Goal: Information Seeking & Learning: Learn about a topic

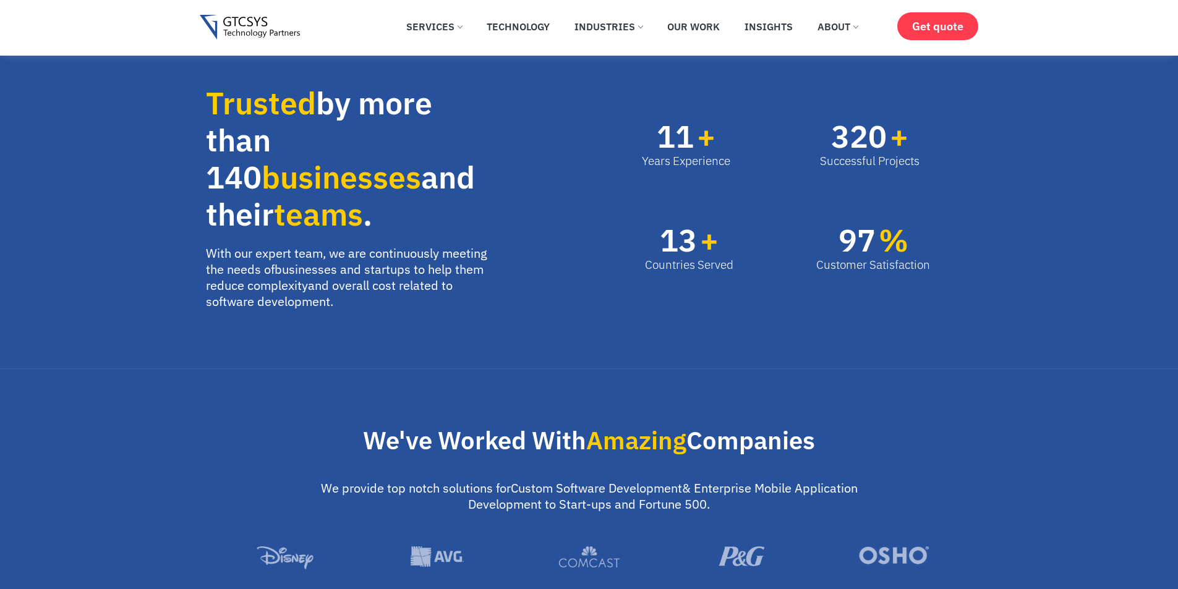
click at [260, 28] on img at bounding box center [250, 27] width 101 height 25
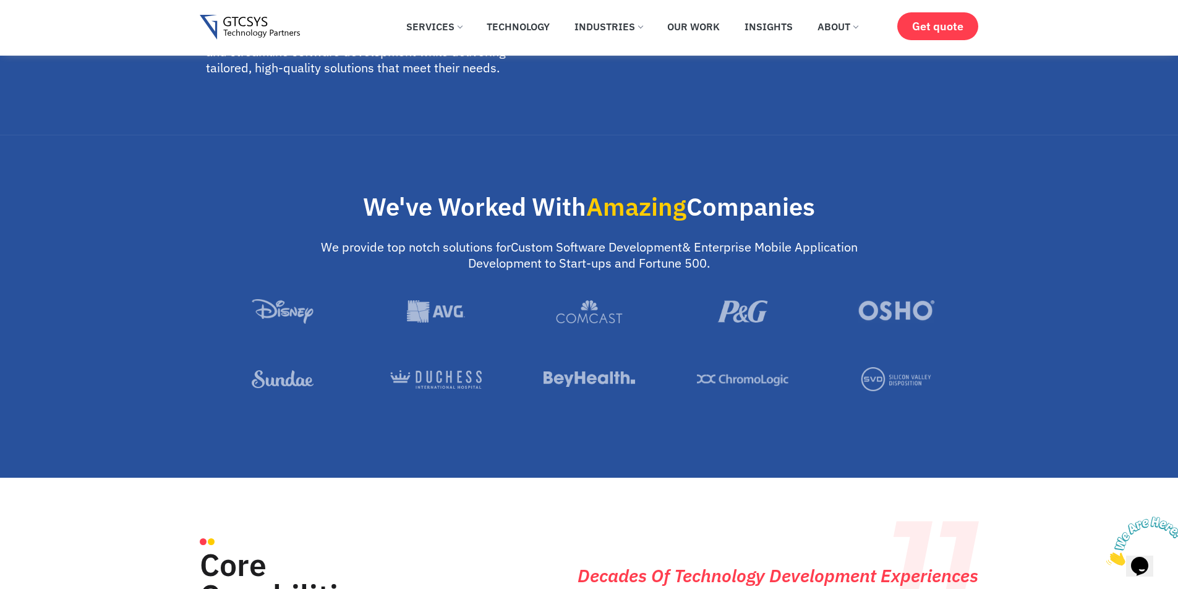
scroll to position [866, 0]
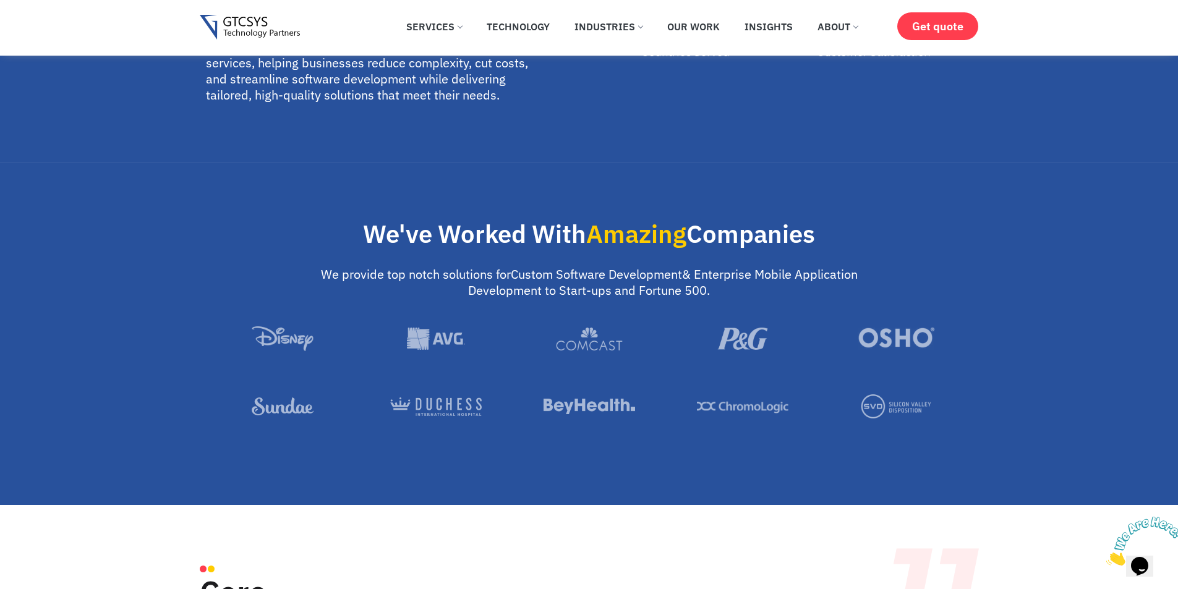
click at [381, 267] on p "We provide top notch solutions for Custom Software Development & Enterprise Mob…" at bounding box center [589, 283] width 537 height 32
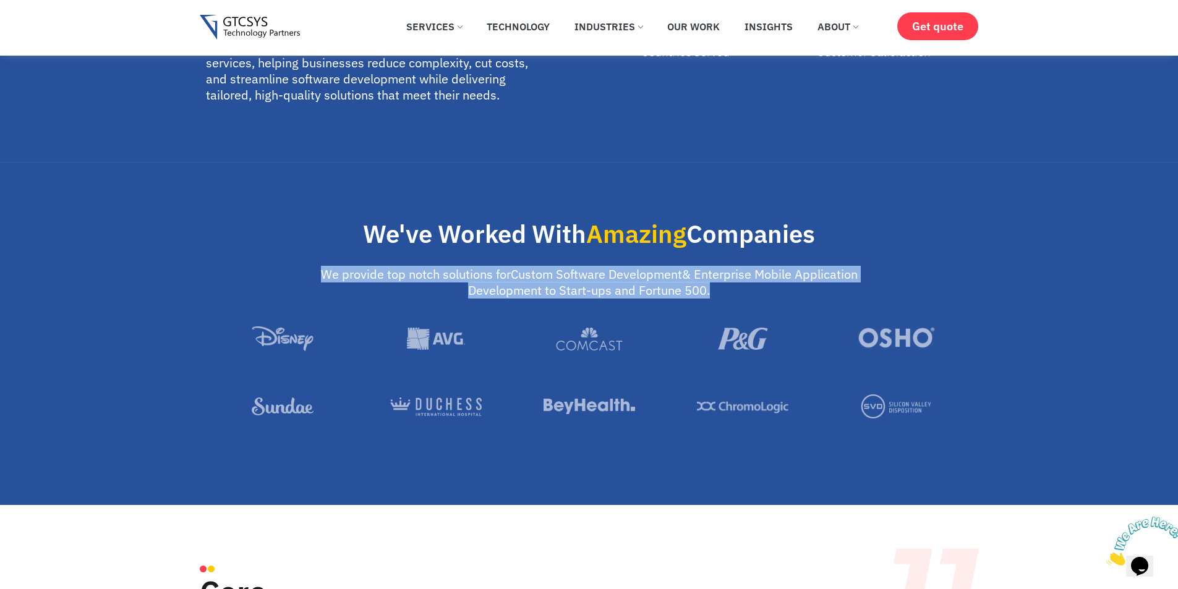
click at [381, 267] on p "We provide top notch solutions for Custom Software Development & Enterprise Mob…" at bounding box center [589, 283] width 537 height 32
click at [906, 398] on img at bounding box center [896, 407] width 92 height 24
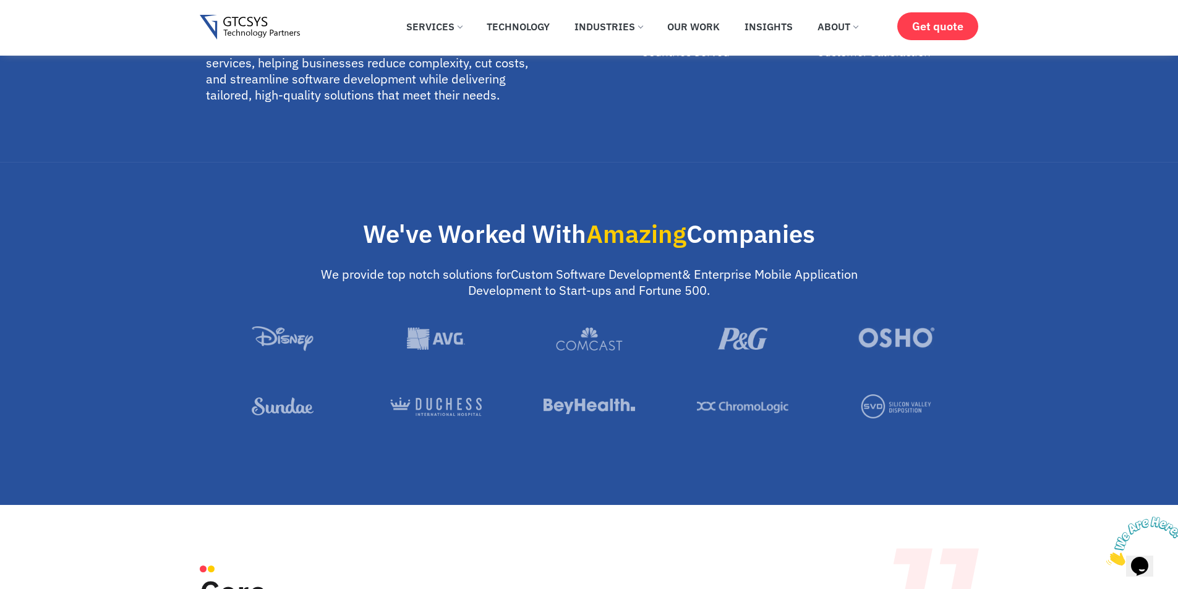
click at [713, 422] on div at bounding box center [589, 428] width 767 height 67
click at [427, 398] on img at bounding box center [436, 407] width 92 height 19
click at [560, 396] on img at bounding box center [590, 407] width 92 height 22
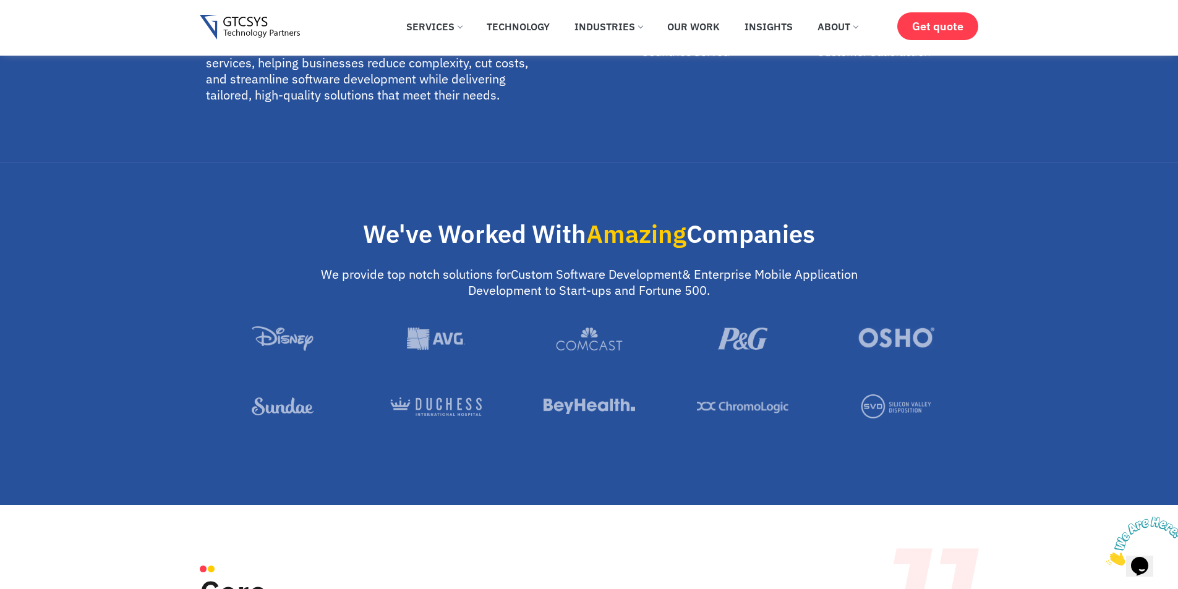
click at [560, 396] on img at bounding box center [590, 407] width 92 height 22
click at [515, 432] on div at bounding box center [589, 428] width 767 height 67
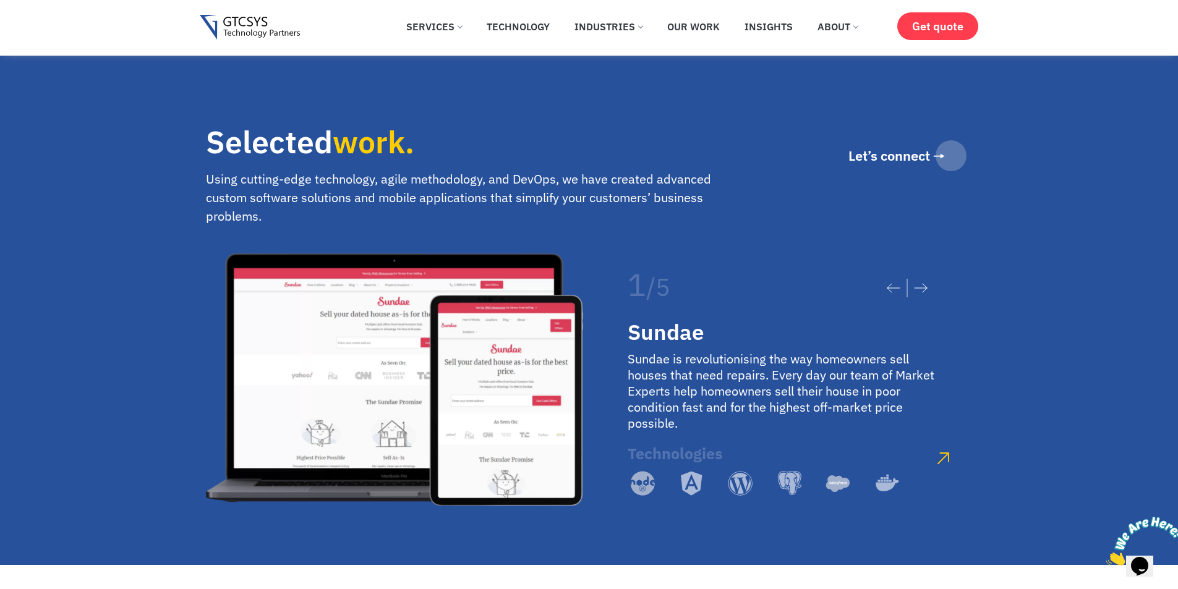
scroll to position [2103, 0]
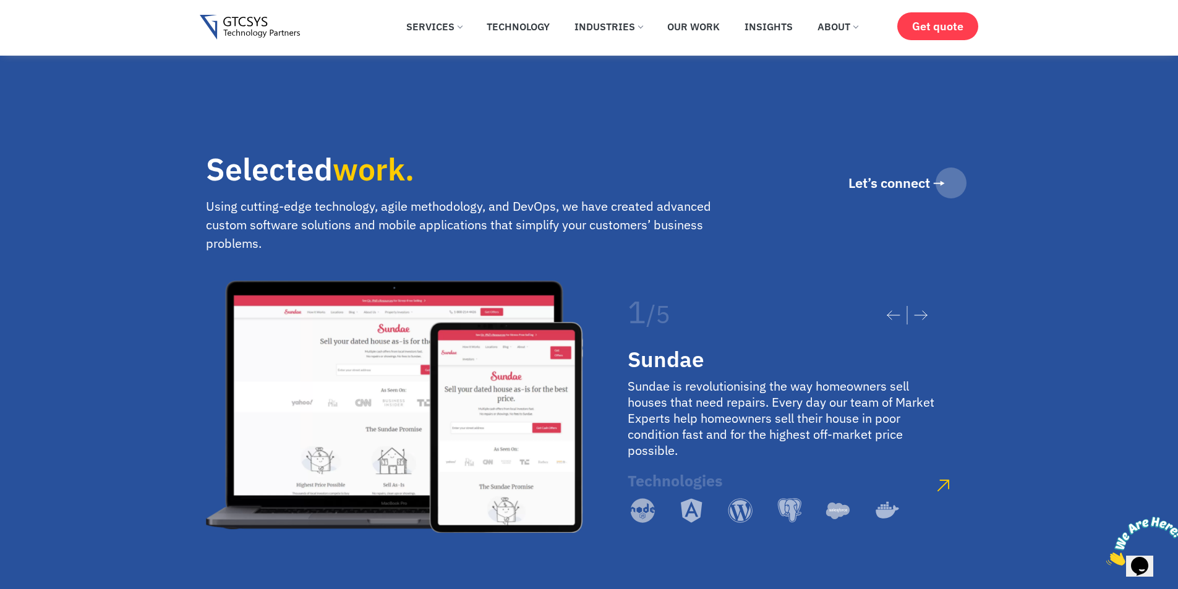
click at [923, 310] on icon at bounding box center [921, 315] width 14 height 10
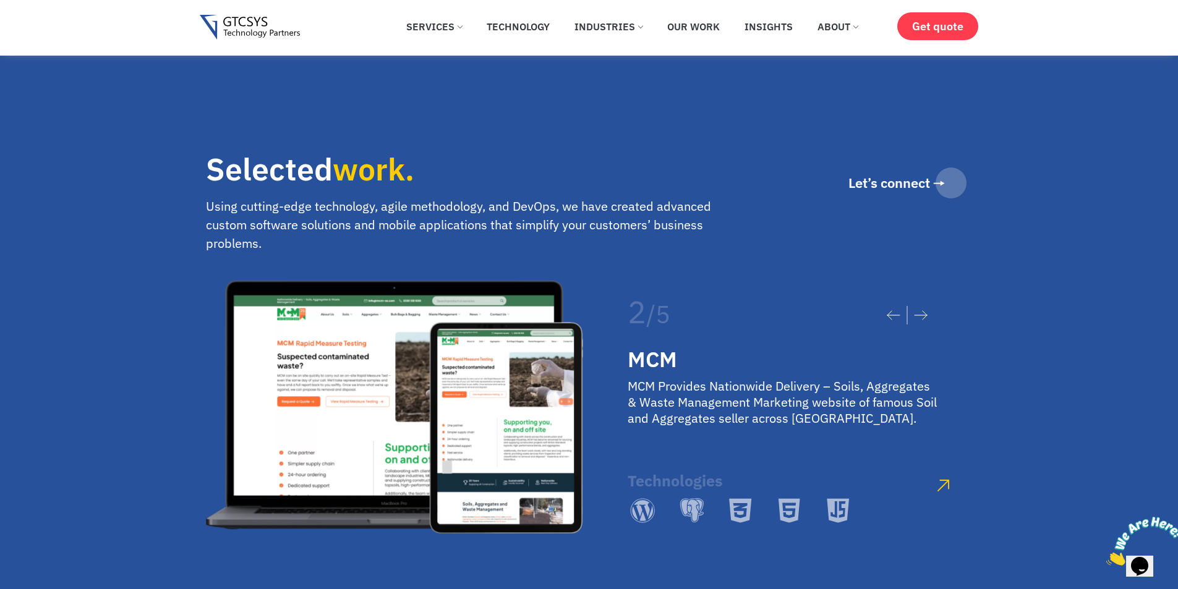
click at [923, 310] on icon at bounding box center [921, 315] width 14 height 10
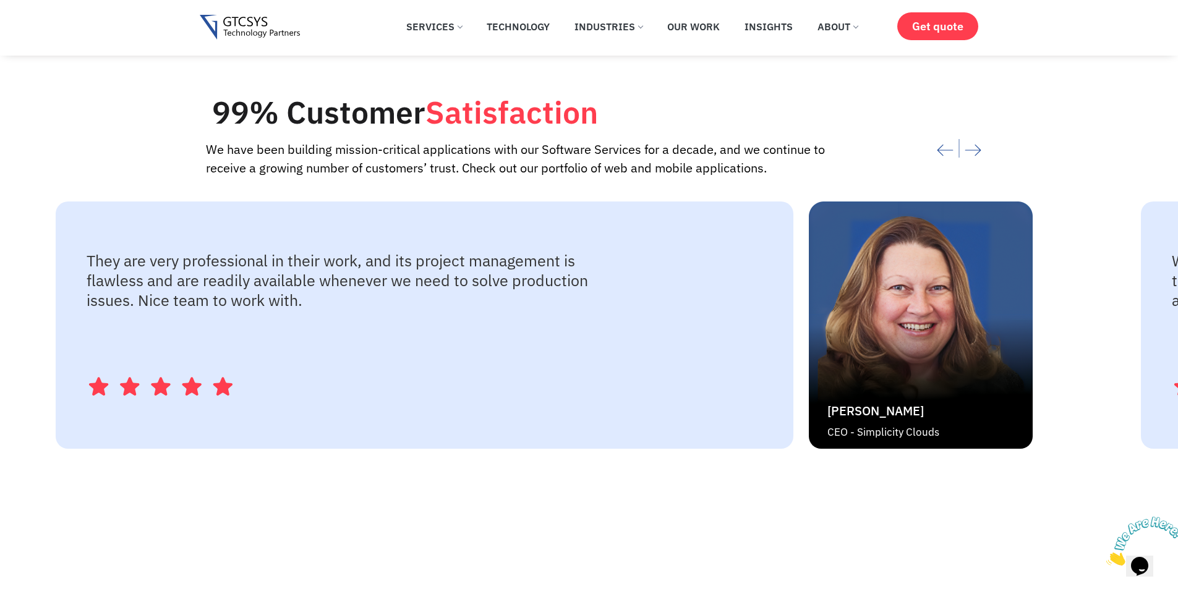
scroll to position [2660, 0]
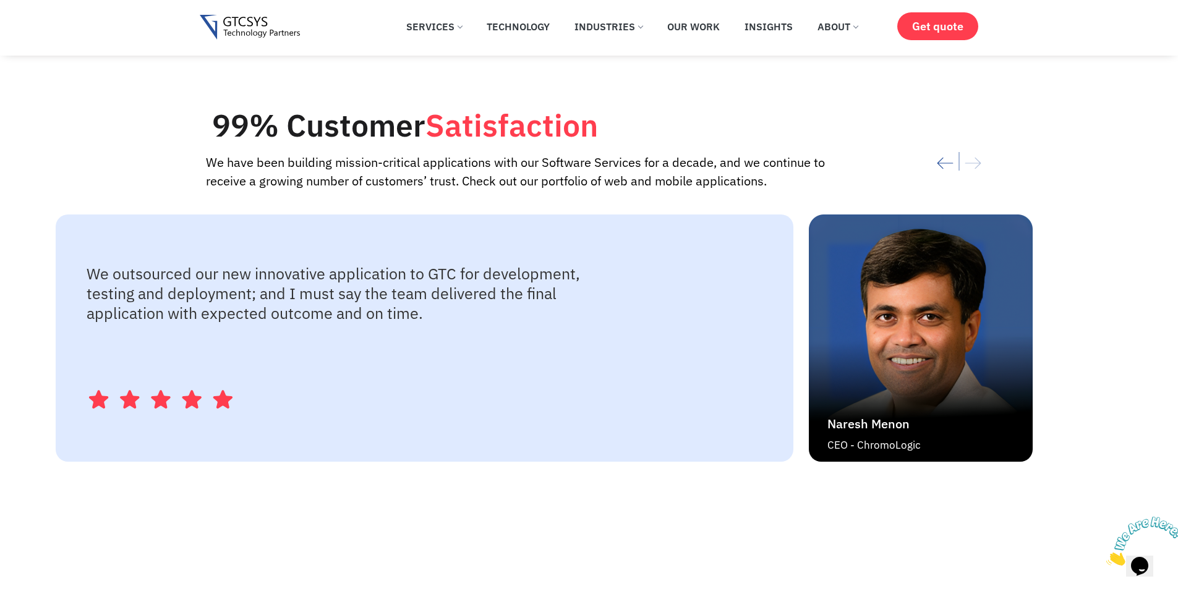
click at [935, 147] on div at bounding box center [906, 163] width 132 height 35
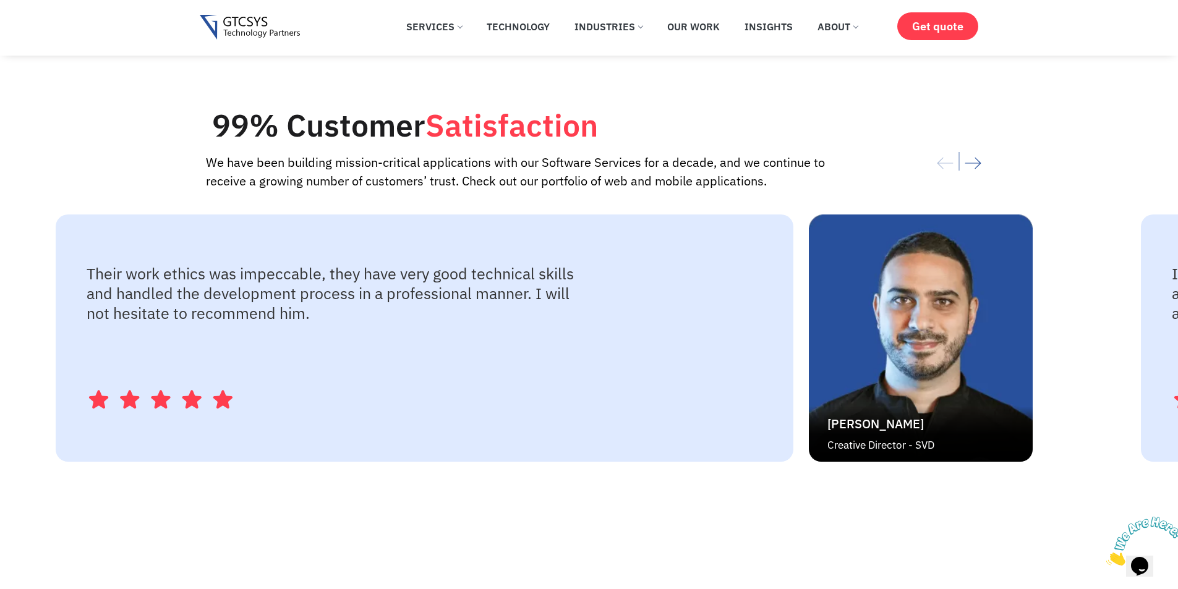
click at [938, 147] on div at bounding box center [906, 163] width 132 height 35
click at [940, 146] on div at bounding box center [906, 163] width 132 height 35
click at [968, 150] on icon "Next slide" at bounding box center [973, 163] width 17 height 27
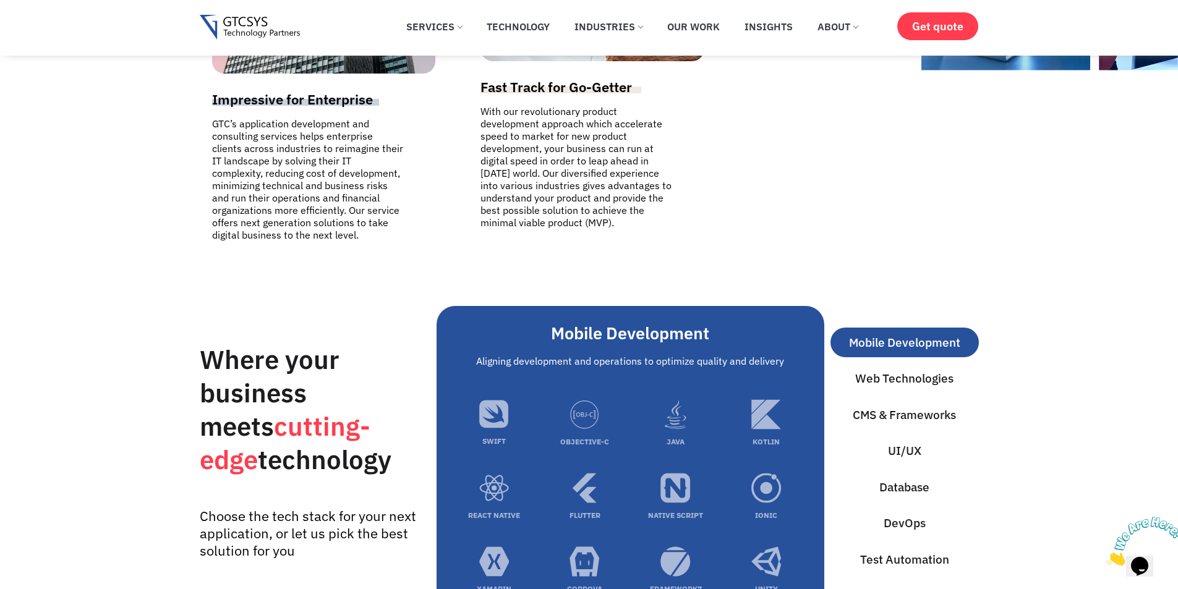
scroll to position [3959, 0]
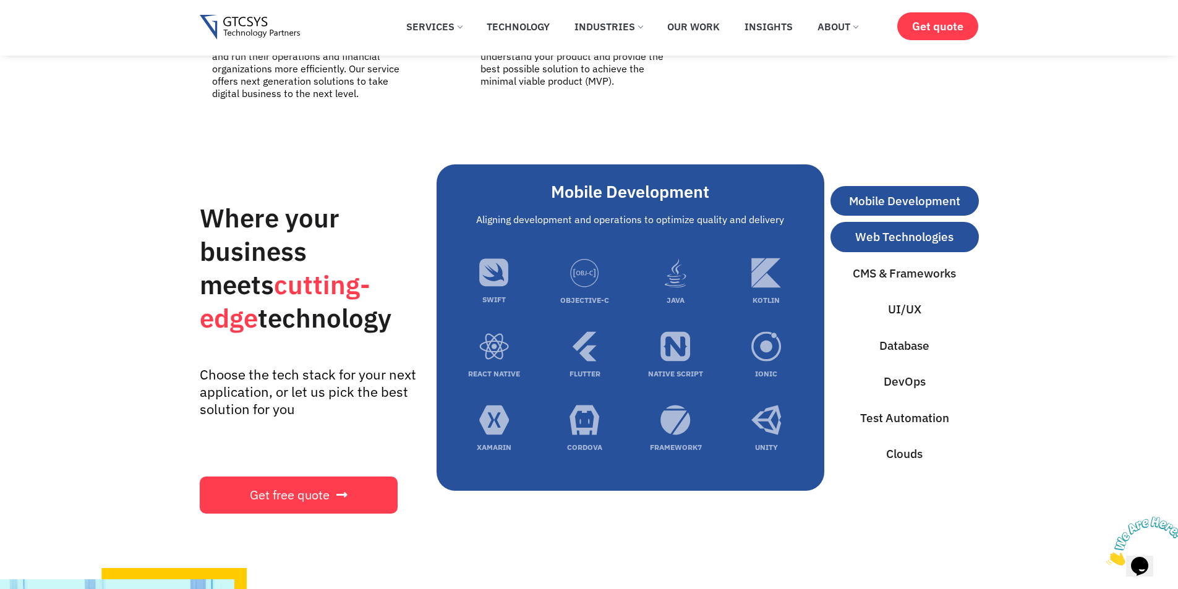
click at [906, 228] on span "Web Technologies" at bounding box center [904, 237] width 98 height 18
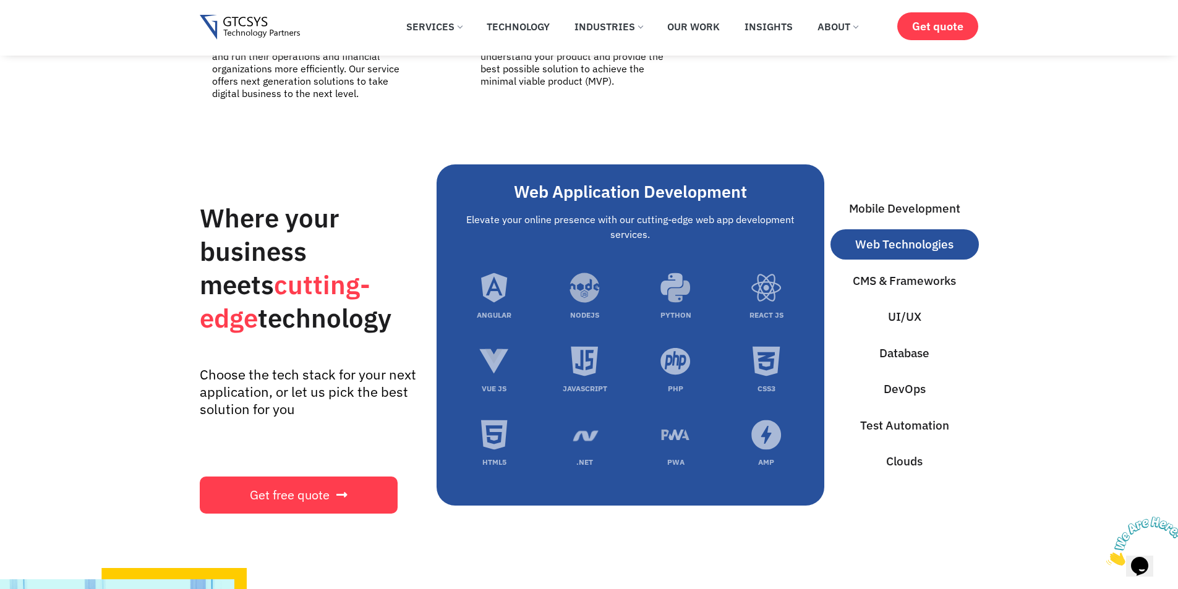
click at [903, 246] on div "Mobile Development Web Technologies CMS & Frameworks UI/UX Database DevOps Test…" at bounding box center [905, 335] width 148 height 341
click at [901, 272] on span "CMS & Frameworks" at bounding box center [904, 281] width 103 height 18
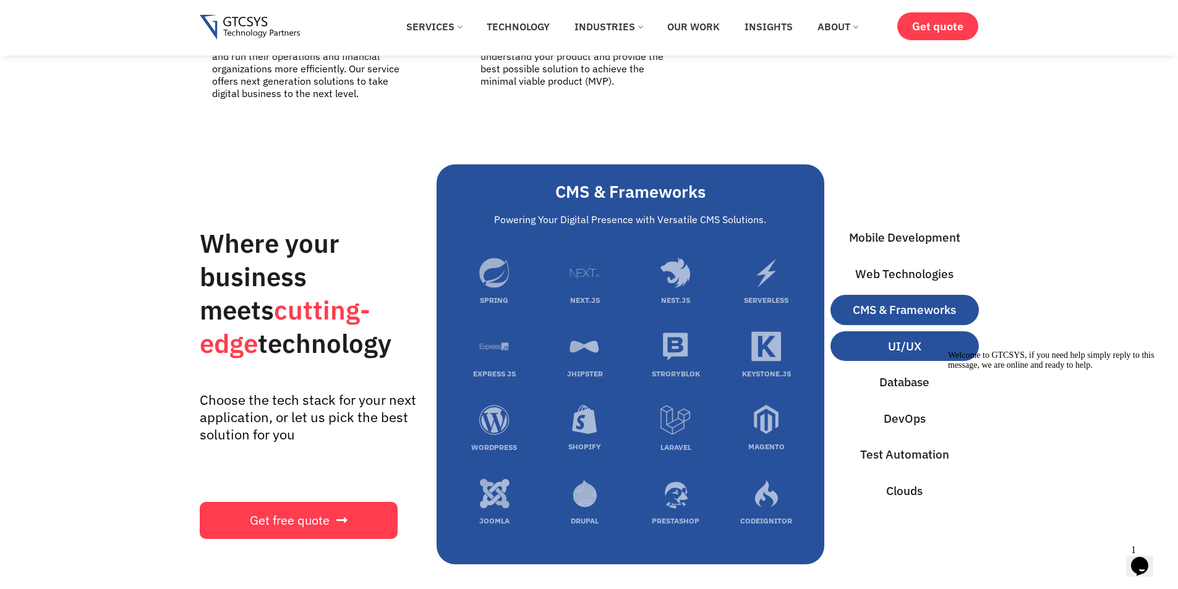
click at [909, 338] on span "UI/UX" at bounding box center [904, 347] width 33 height 18
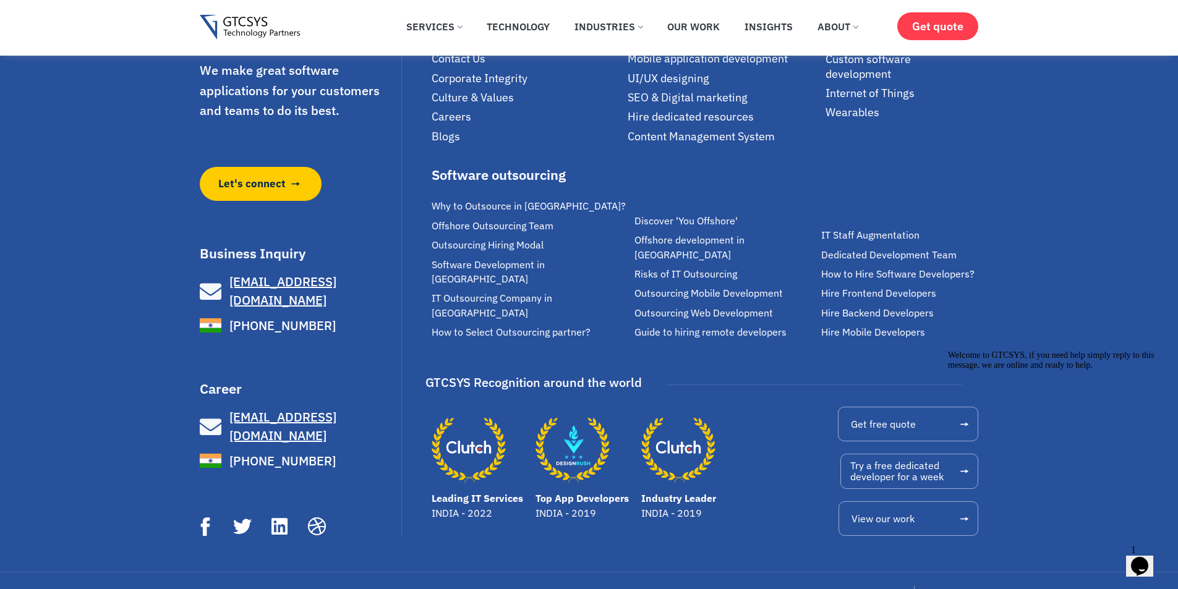
scroll to position [8586, 0]
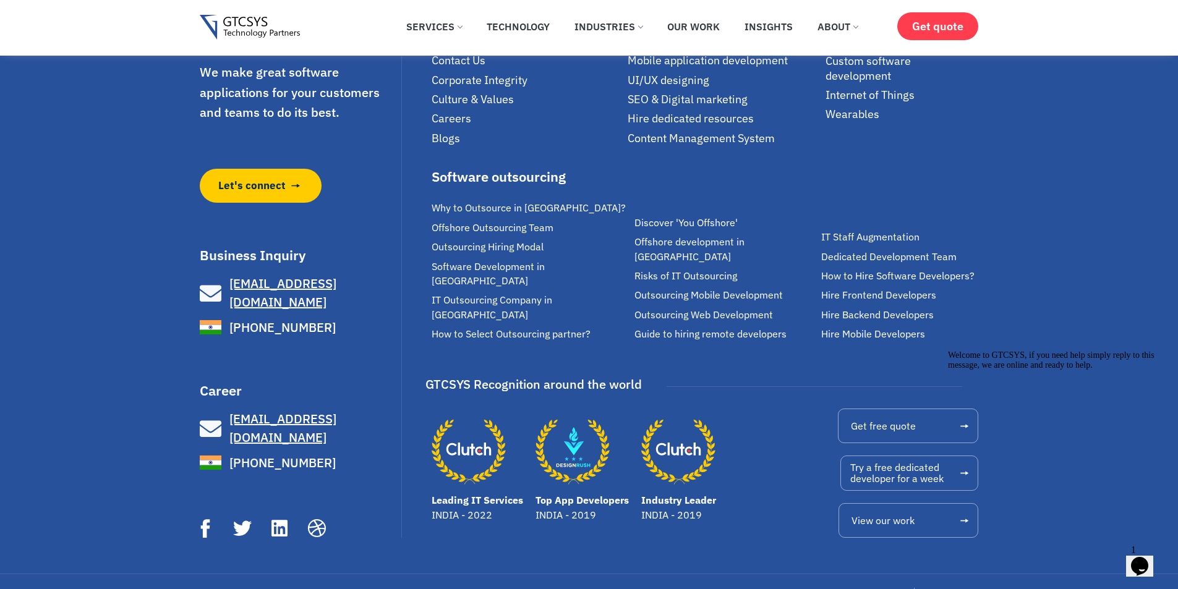
click at [461, 486] on icon "Leading IT Services" at bounding box center [469, 452] width 74 height 74
click at [687, 481] on icon "Industry Leader" at bounding box center [678, 452] width 74 height 74
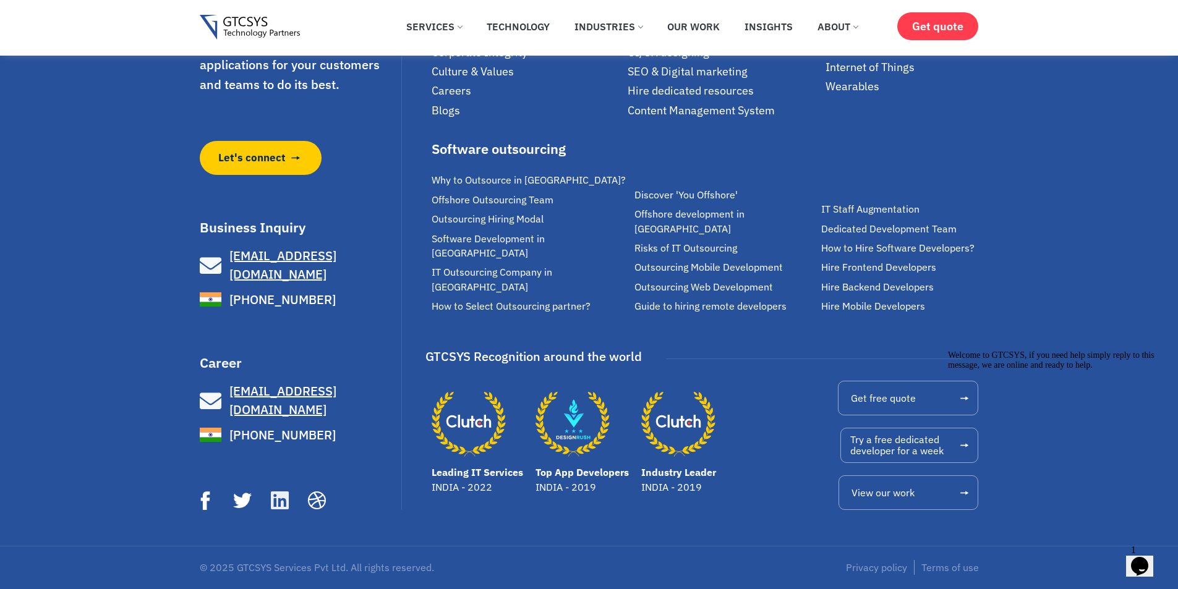
click at [283, 505] on icon at bounding box center [279, 501] width 20 height 20
click at [249, 234] on h3 "Business Inquiry" at bounding box center [299, 228] width 199 height 14
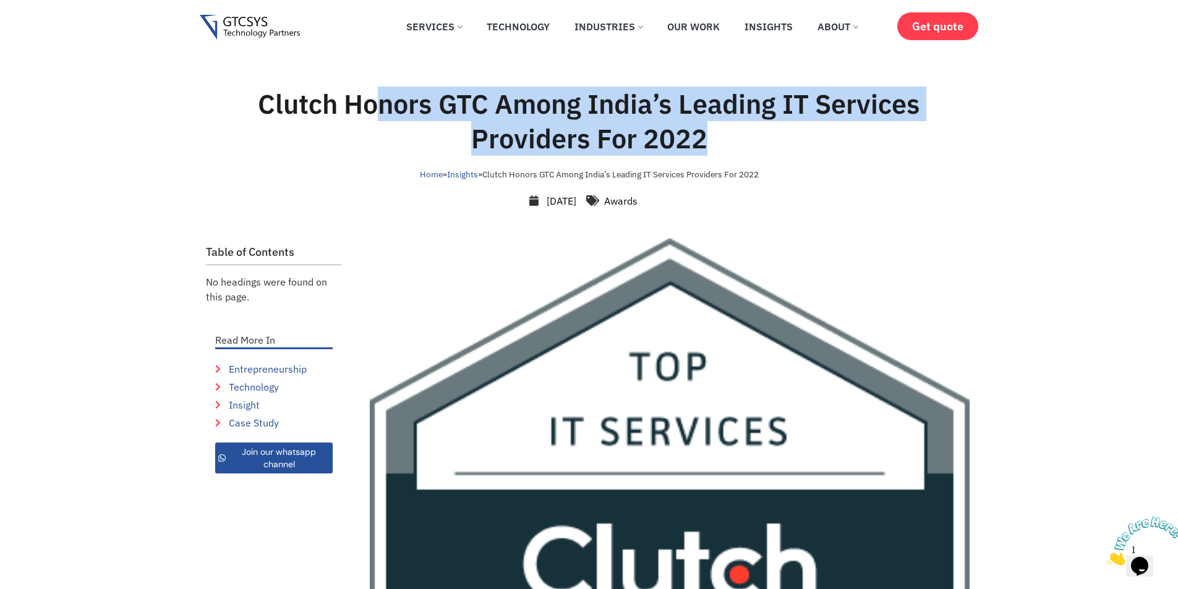
drag, startPoint x: 372, startPoint y: 100, endPoint x: 706, endPoint y: 140, distance: 336.4
click at [706, 140] on h1 "Clutch Honors GTC Among India’s Leading IT Services Providers For 2022" at bounding box center [589, 121] width 701 height 69
click at [649, 116] on h1 "Clutch Honors GTC Among India’s Leading IT Services Providers For 2022" at bounding box center [589, 121] width 701 height 69
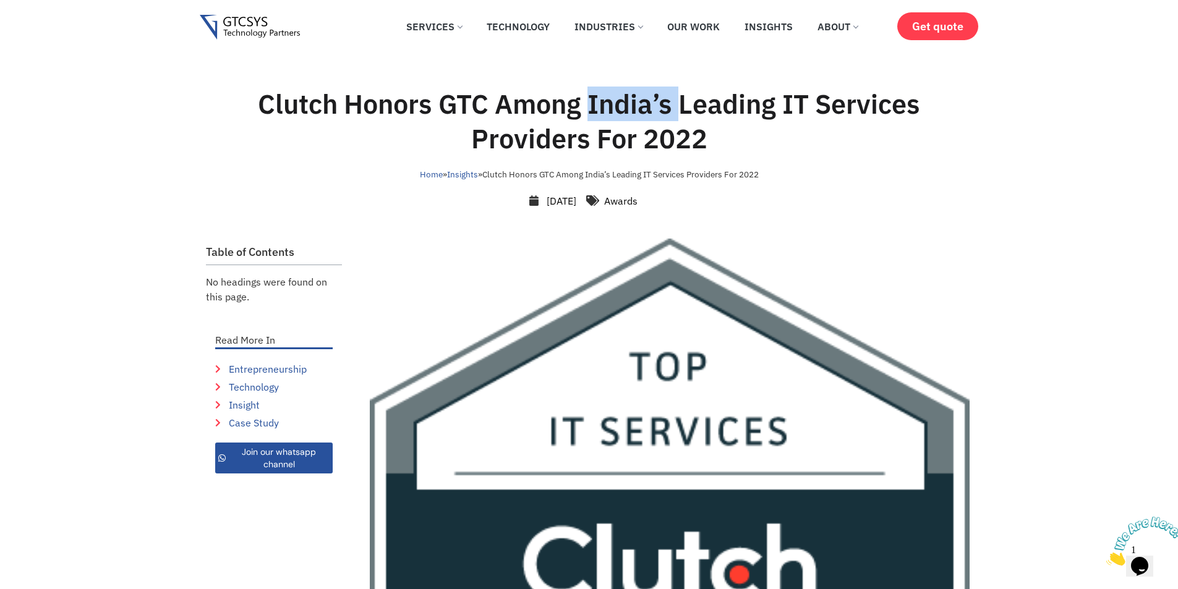
click at [649, 116] on h1 "Clutch Honors GTC Among India’s Leading IT Services Providers For 2022" at bounding box center [589, 121] width 701 height 69
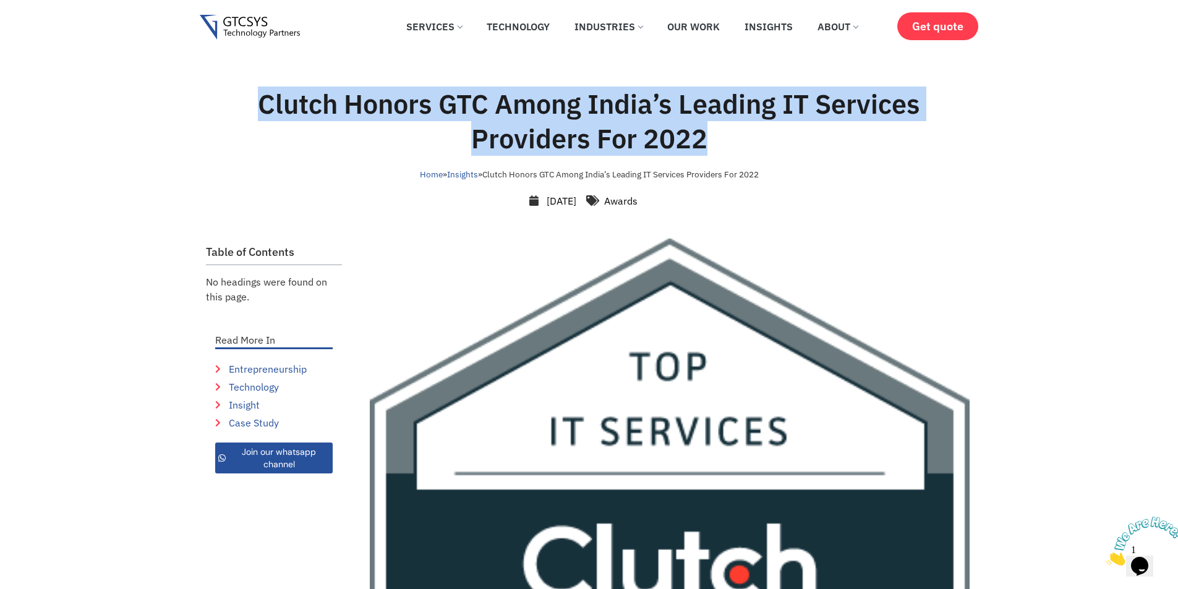
click at [649, 116] on h1 "Clutch Honors GTC Among India’s Leading IT Services Providers For 2022" at bounding box center [589, 121] width 701 height 69
click at [683, 289] on img at bounding box center [670, 563] width 600 height 649
